Goal: Find specific page/section: Find specific page/section

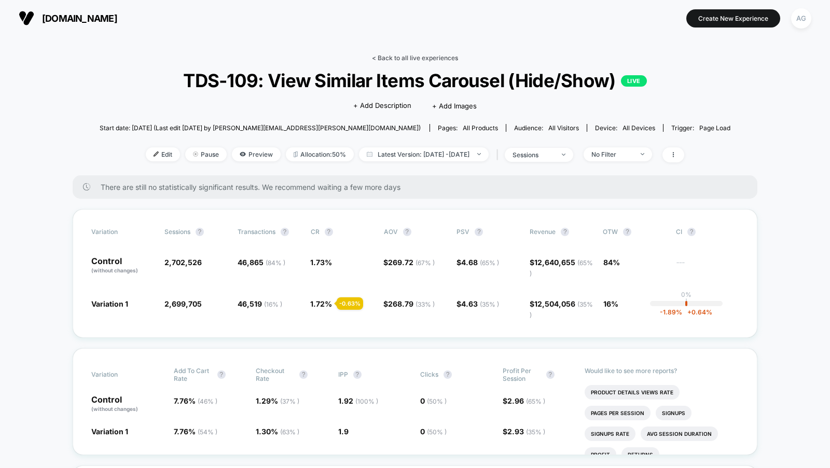
click at [396, 59] on link "< Back to all live experiences" at bounding box center [415, 58] width 86 height 8
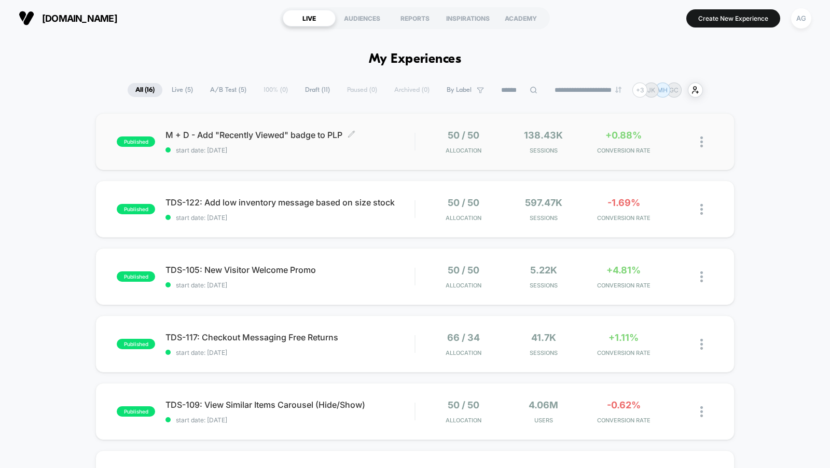
click at [386, 139] on span "M + D - Add "Recently Viewed" badge to PLP Click to edit experience details" at bounding box center [289, 135] width 249 height 10
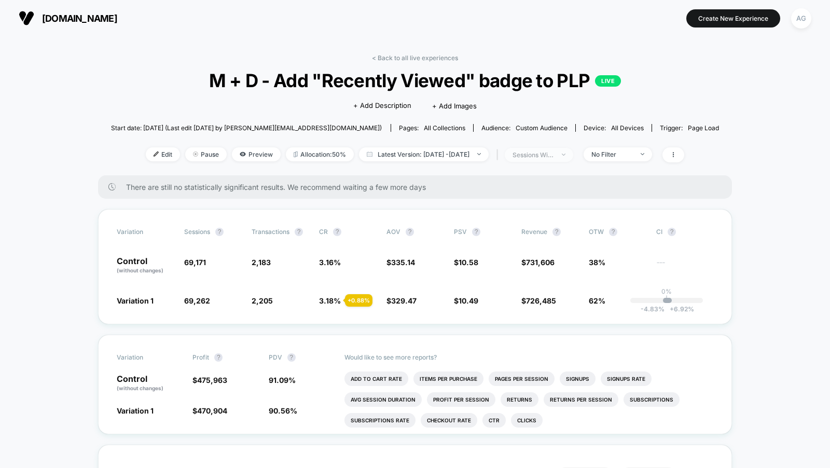
click at [573, 156] on span "sessions with impression" at bounding box center [539, 155] width 68 height 14
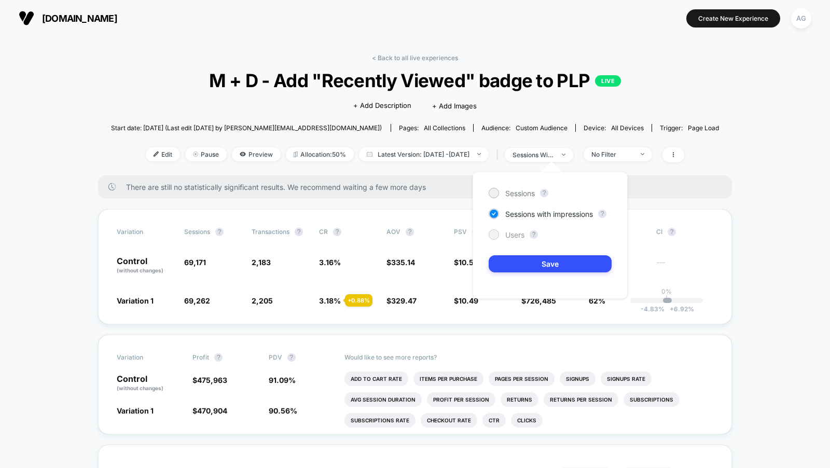
click at [513, 236] on span "Users" at bounding box center [514, 234] width 19 height 9
click at [523, 258] on button "Save" at bounding box center [550, 263] width 123 height 17
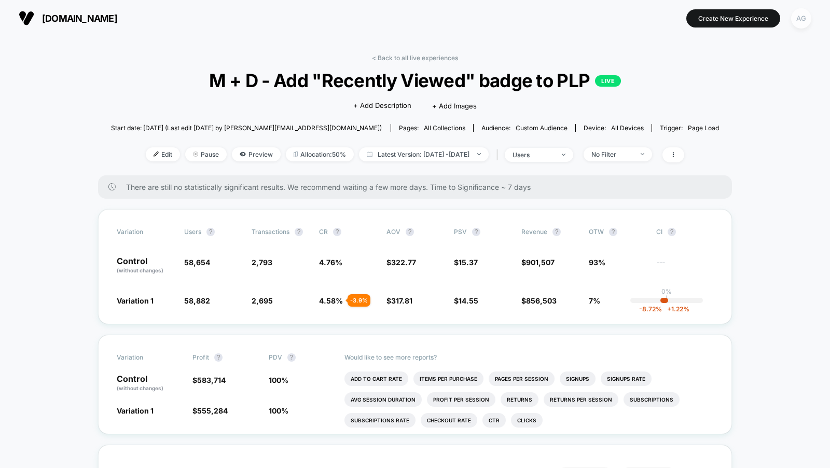
click at [805, 22] on div "AG" at bounding box center [801, 18] width 20 height 20
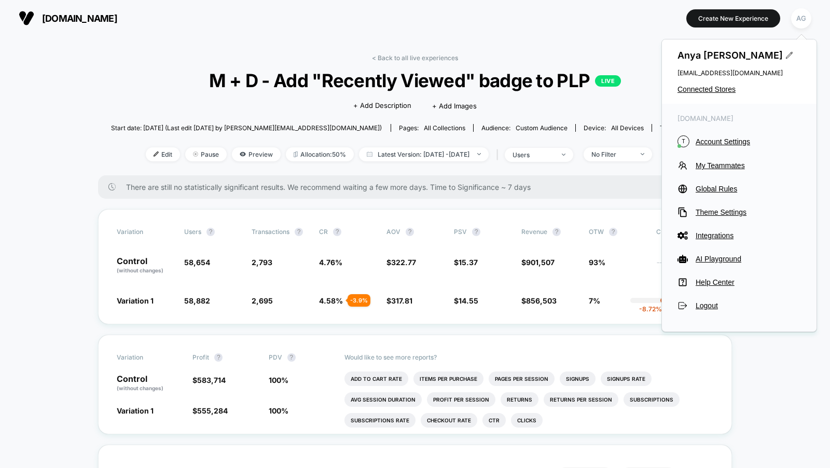
click at [715, 94] on div "[PERSON_NAME] [EMAIL_ADDRESS][DOMAIN_NAME] Connected Stores" at bounding box center [739, 71] width 155 height 64
click at [715, 91] on span "Connected Stores" at bounding box center [738, 89] width 123 height 8
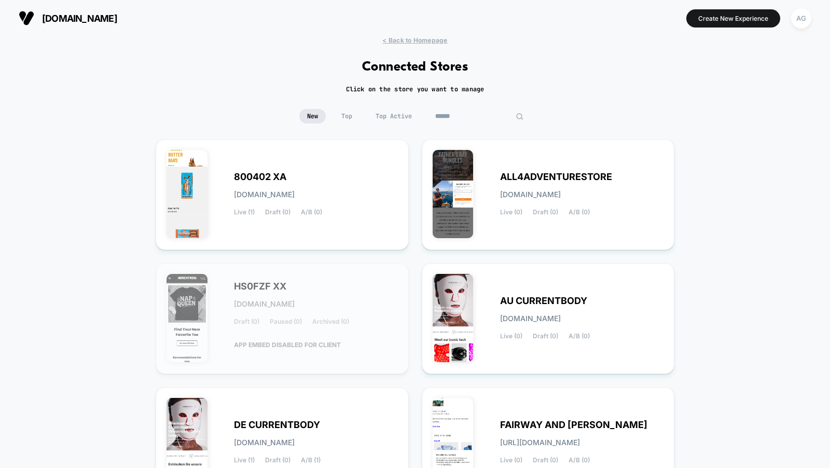
click at [463, 113] on input at bounding box center [479, 116] width 104 height 15
click at [427, 113] on div "New Top Top Active" at bounding box center [415, 116] width 232 height 15
click at [395, 113] on span "Top Active" at bounding box center [420, 116] width 52 height 15
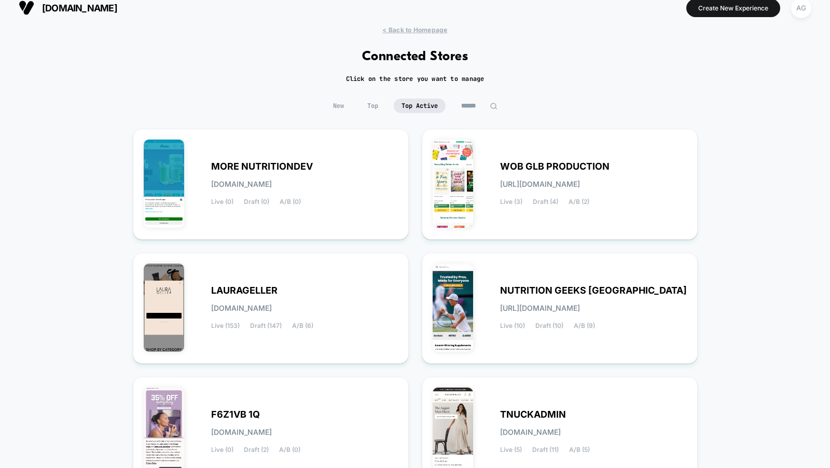
scroll to position [18, 0]
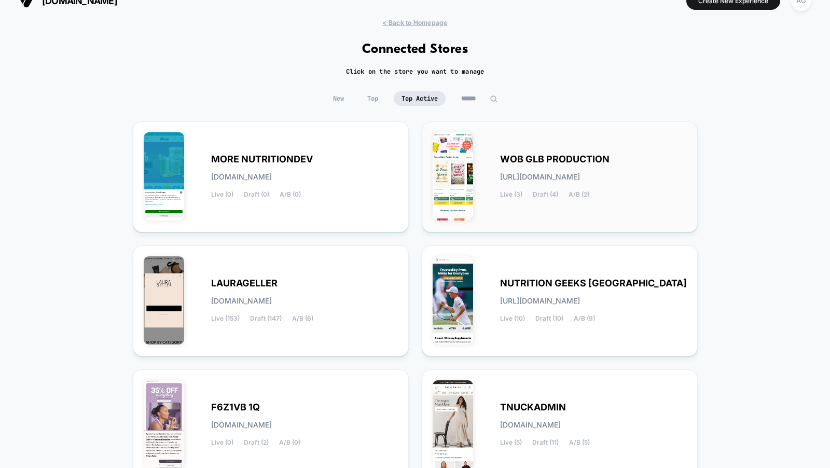
click at [513, 156] on span "WOB GLB PRODUCTION" at bounding box center [554, 159] width 109 height 7
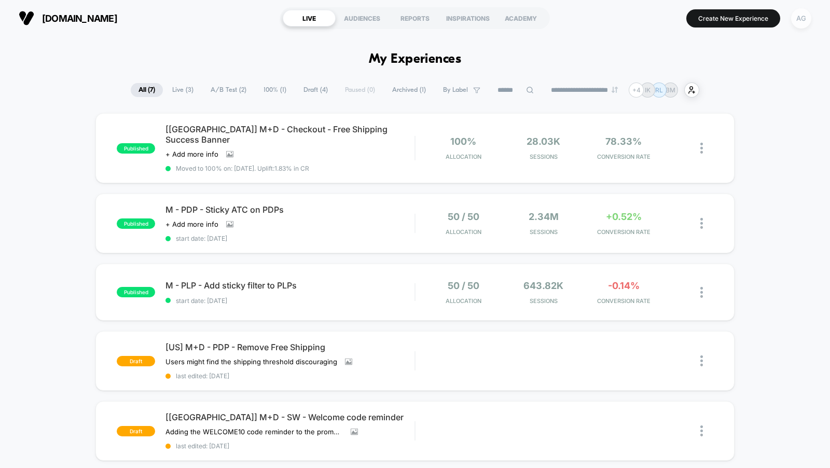
click at [806, 20] on div "AG" at bounding box center [801, 18] width 20 height 20
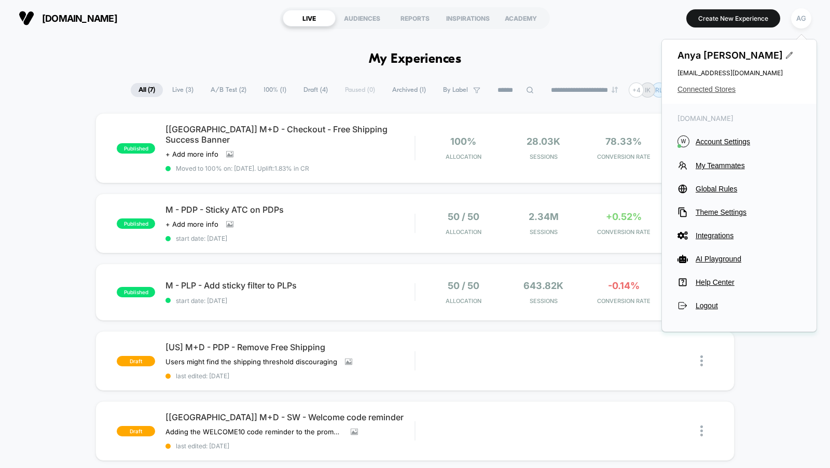
click at [693, 89] on span "Connected Stores" at bounding box center [738, 89] width 123 height 8
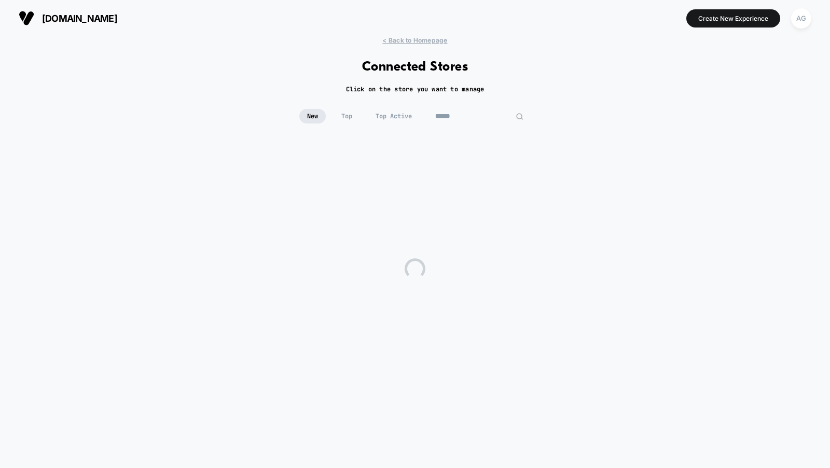
click at [469, 114] on input at bounding box center [479, 116] width 104 height 15
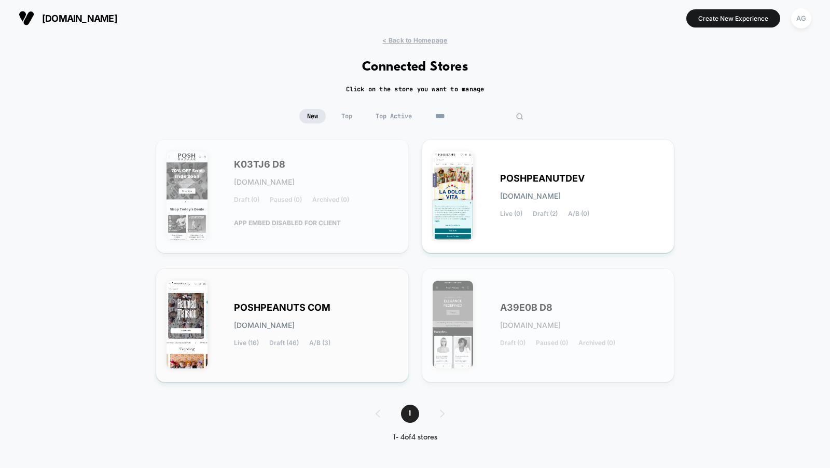
type input "****"
click at [328, 338] on div "POSHPEANUTS COM poshpeanuts-com.myshopify.com Live (16) Draft (46) A/B (3)" at bounding box center [316, 325] width 164 height 43
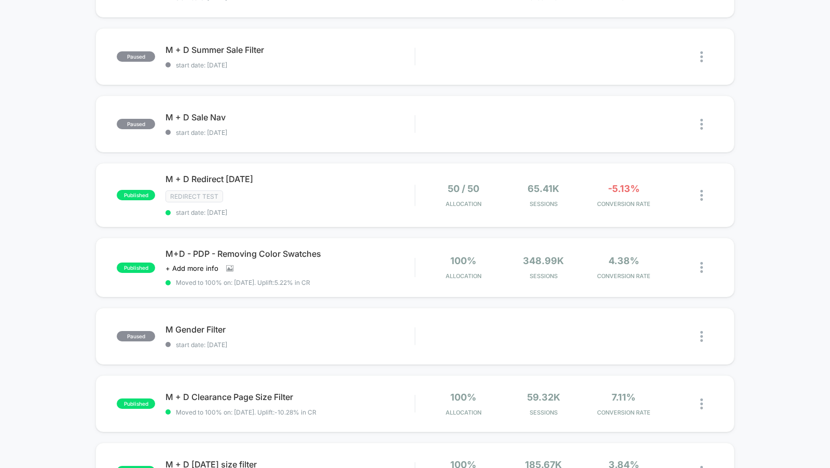
scroll to position [220, 0]
click at [361, 280] on span "Moved to 100% on: 7/28/2025 . Uplift: 5.22% in CR" at bounding box center [289, 282] width 249 height 8
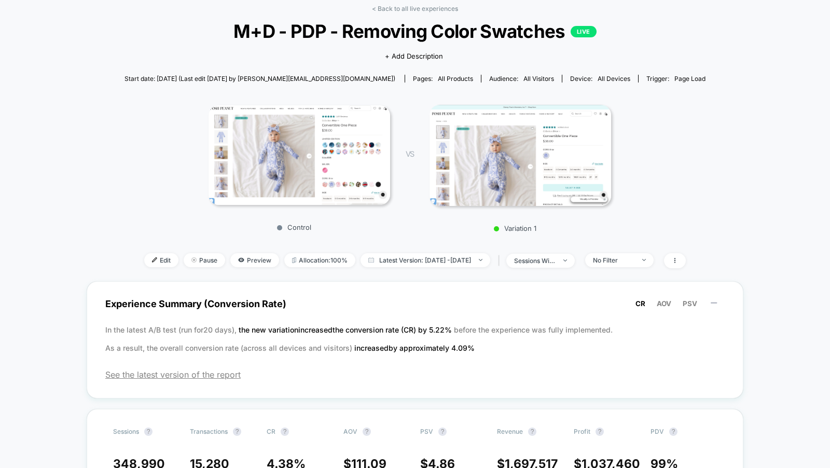
scroll to position [123, 0]
